Goal: Transaction & Acquisition: Purchase product/service

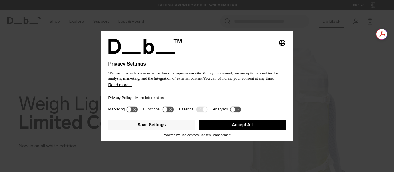
click at [226, 127] on button "Accept All" at bounding box center [242, 125] width 87 height 10
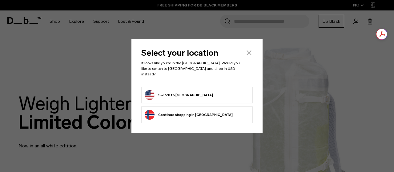
click at [176, 93] on button "Switch to United States" at bounding box center [179, 95] width 68 height 10
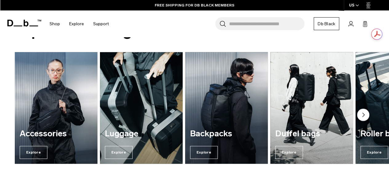
scroll to position [410, 0]
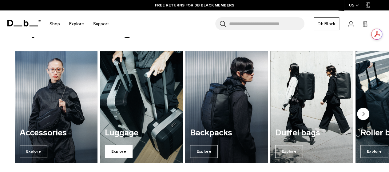
click at [124, 151] on span "Explore" at bounding box center [119, 151] width 28 height 13
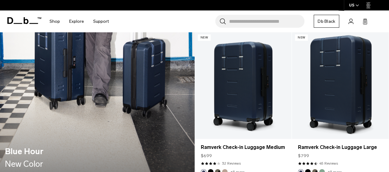
scroll to position [594, 0]
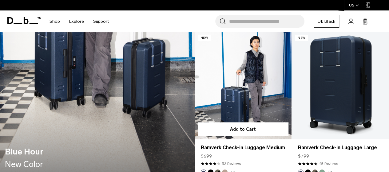
click at [209, 169] on button "Black Out" at bounding box center [211, 172] width 6 height 6
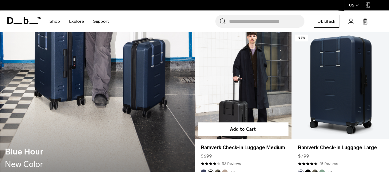
click at [217, 169] on button "Forest Green" at bounding box center [218, 172] width 6 height 6
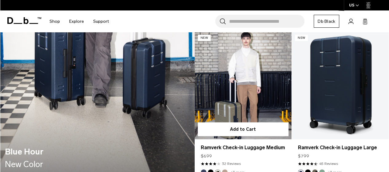
click at [237, 170] on link "+3 more" at bounding box center [238, 172] width 14 height 4
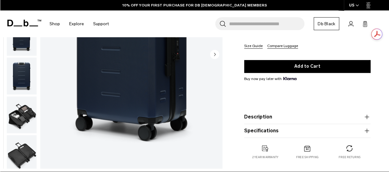
scroll to position [82, 0]
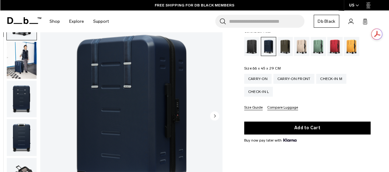
click at [214, 116] on icon "Next slide" at bounding box center [215, 115] width 2 height 3
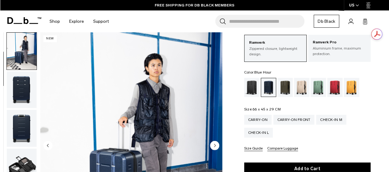
scroll to position [0, 0]
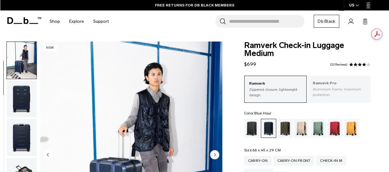
click at [324, 85] on p "Ramverk Pro" at bounding box center [339, 83] width 53 height 6
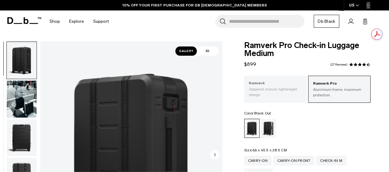
click at [266, 87] on p "Zippered closure, lightweight design." at bounding box center [275, 91] width 53 height 11
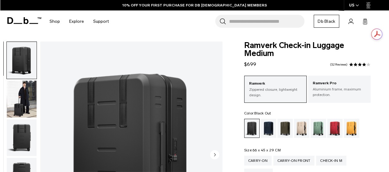
scroll to position [41, 0]
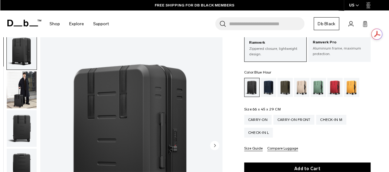
click at [269, 87] on div "Blue Hour" at bounding box center [269, 87] width 16 height 19
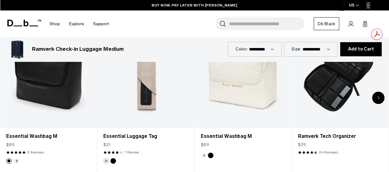
scroll to position [1046, 0]
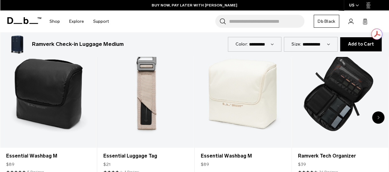
click at [379, 116] on icon "Next slide" at bounding box center [378, 118] width 2 height 4
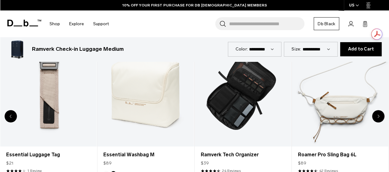
scroll to position [1025, 0]
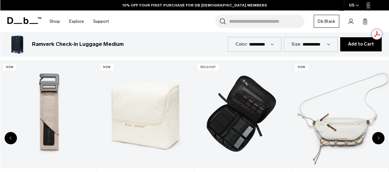
click at [380, 132] on div "Next slide" at bounding box center [378, 138] width 12 height 12
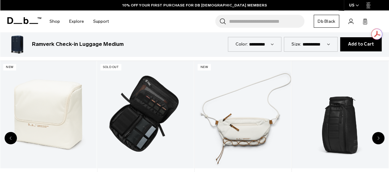
click at [380, 132] on div "Next slide" at bounding box center [378, 138] width 12 height 12
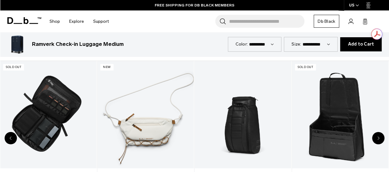
click at [380, 132] on div "Next slide" at bounding box center [378, 138] width 12 height 12
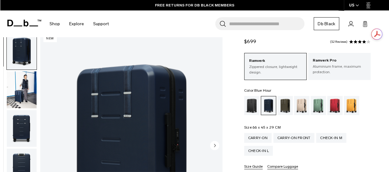
scroll to position [20, 0]
